Goal: Task Accomplishment & Management: Use online tool/utility

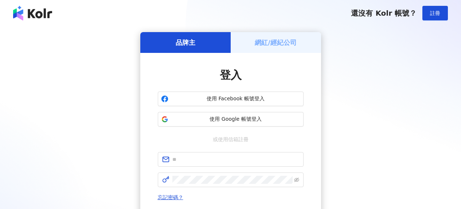
click at [272, 47] on h5 "網紅/經紀公司" at bounding box center [276, 42] width 42 height 9
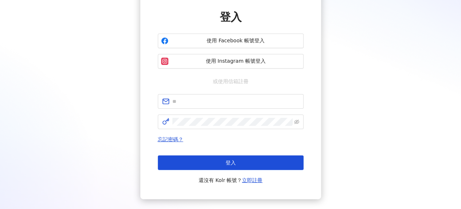
scroll to position [102, 0]
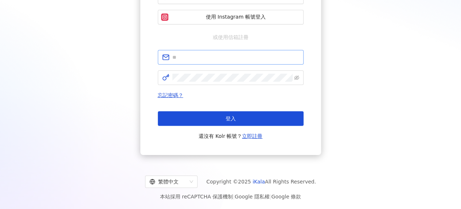
click at [217, 50] on span at bounding box center [231, 57] width 146 height 15
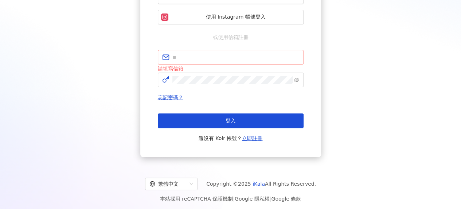
click at [224, 51] on span at bounding box center [231, 57] width 146 height 15
click at [225, 58] on input "text" at bounding box center [235, 57] width 127 height 8
type input "**********"
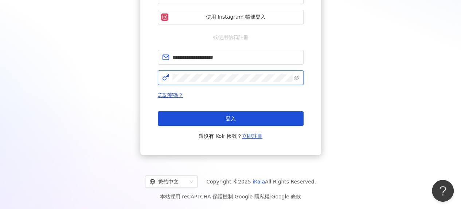
click button "登入" at bounding box center [231, 118] width 146 height 15
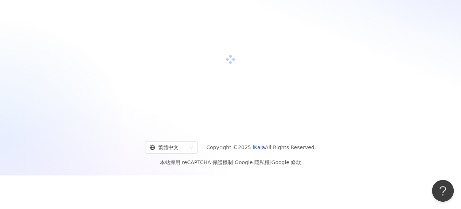
scroll to position [102, 0]
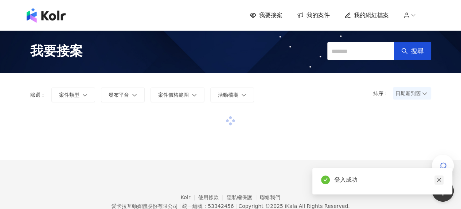
click at [439, 179] on icon "close" at bounding box center [439, 179] width 5 height 5
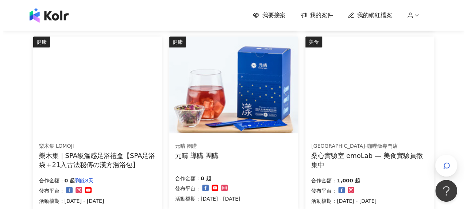
scroll to position [182, 0]
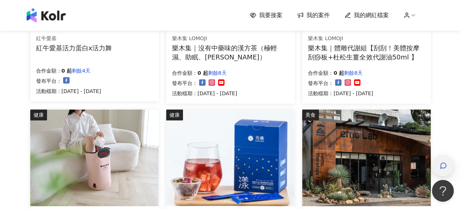
click at [452, 167] on div "button" at bounding box center [443, 166] width 22 height 22
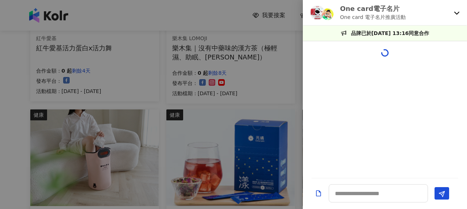
scroll to position [769, 0]
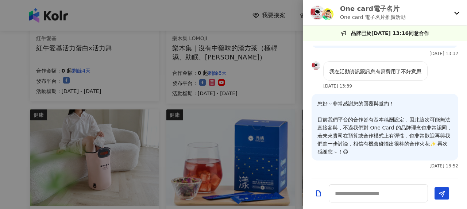
click at [458, 13] on icon at bounding box center [457, 13] width 6 height 6
